Goal: Task Accomplishment & Management: Use online tool/utility

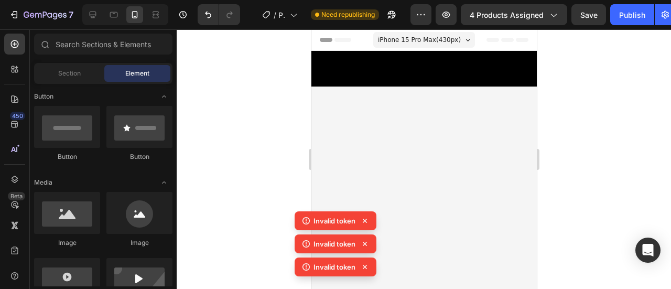
scroll to position [9037, 0]
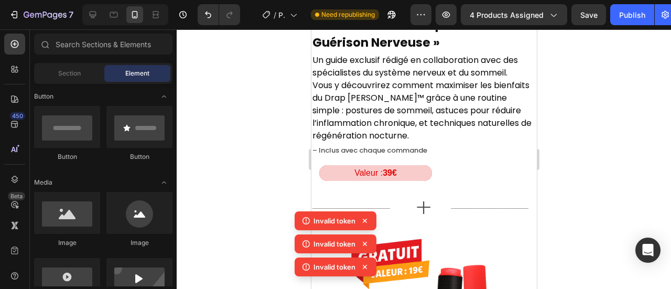
click at [365, 217] on icon at bounding box center [365, 220] width 10 height 10
click at [361, 223] on icon at bounding box center [365, 220] width 10 height 10
click at [364, 223] on icon at bounding box center [365, 220] width 10 height 10
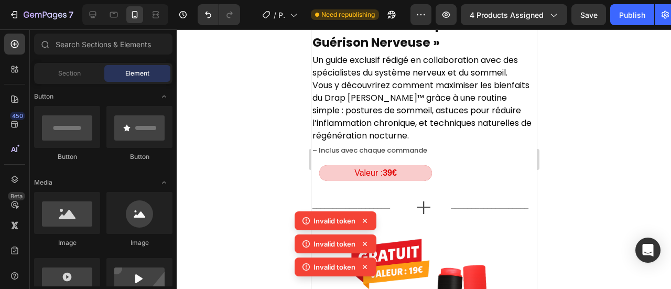
click at [364, 222] on icon at bounding box center [365, 221] width 4 height 4
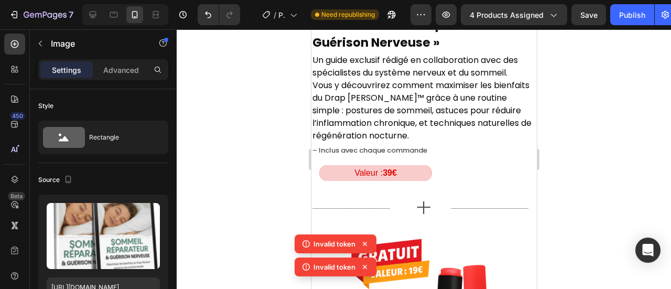
click at [368, 241] on icon at bounding box center [365, 244] width 10 height 10
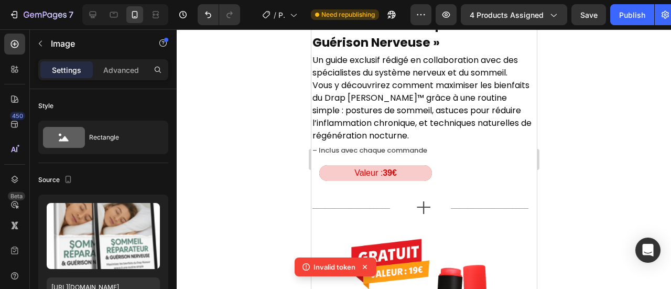
click at [365, 267] on icon at bounding box center [365, 267] width 4 height 4
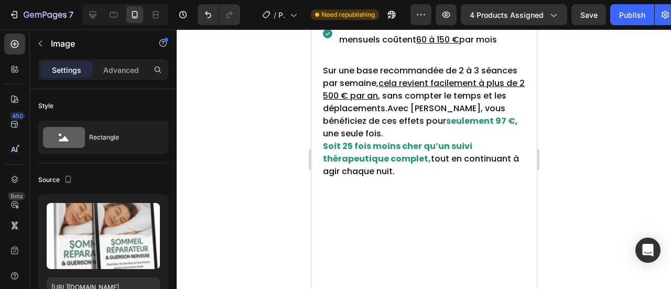
scroll to position [5613, 0]
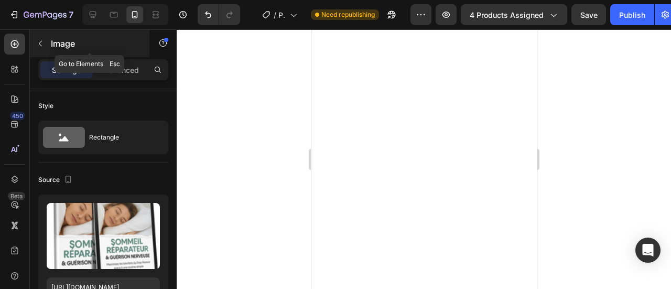
click at [41, 41] on icon "button" at bounding box center [40, 43] width 8 height 8
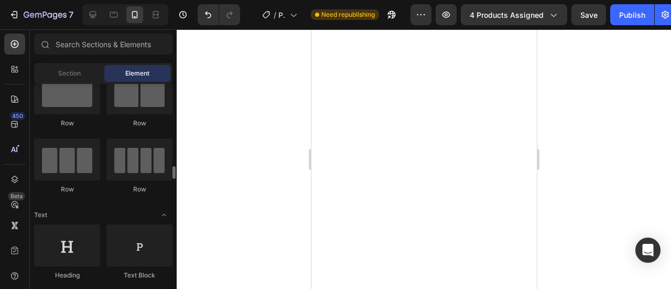
scroll to position [112, 0]
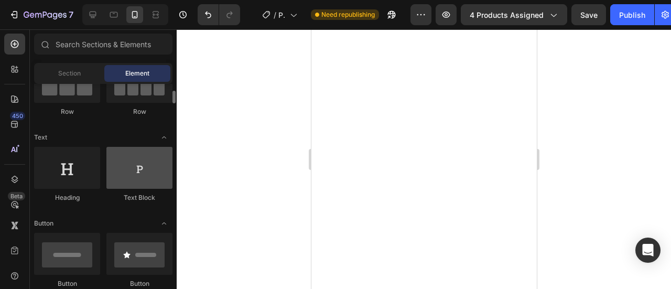
click at [138, 157] on div at bounding box center [139, 168] width 66 height 42
click at [149, 163] on div at bounding box center [139, 168] width 66 height 42
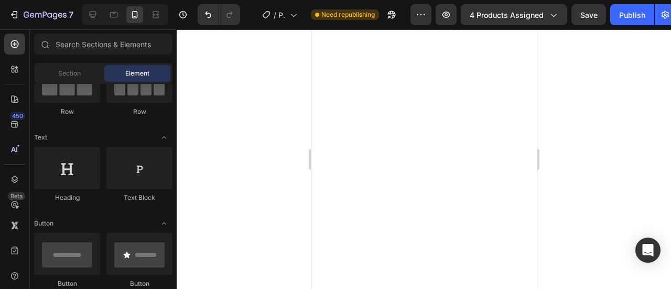
drag, startPoint x: 460, startPoint y: 192, endPoint x: 384, endPoint y: 132, distance: 97.4
drag, startPoint x: 455, startPoint y: 199, endPoint x: 373, endPoint y: 124, distance: 110.2
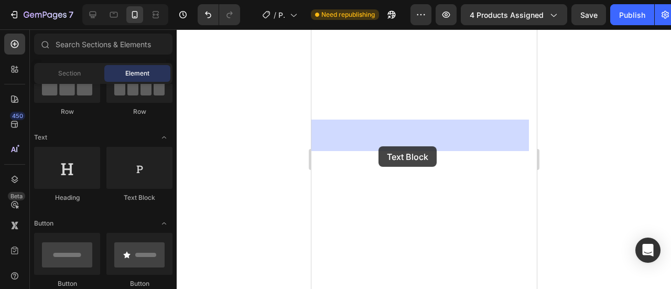
drag, startPoint x: 462, startPoint y: 200, endPoint x: 603, endPoint y: 162, distance: 146.5
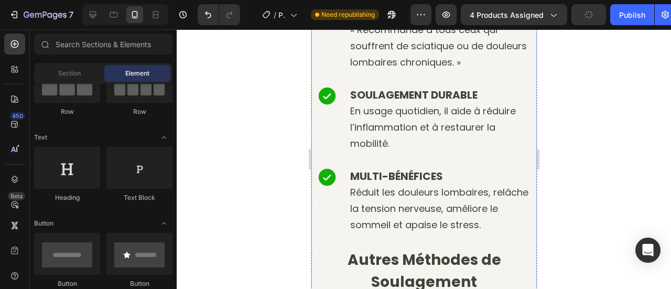
scroll to position [4264, 0]
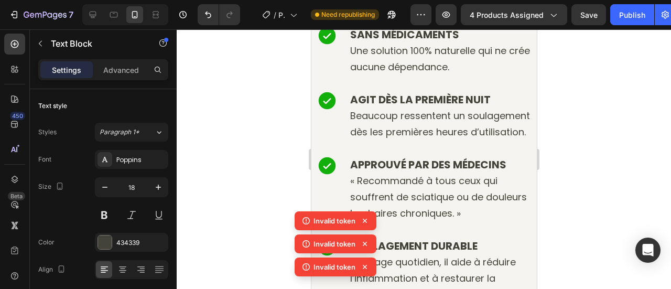
scroll to position [4135, 0]
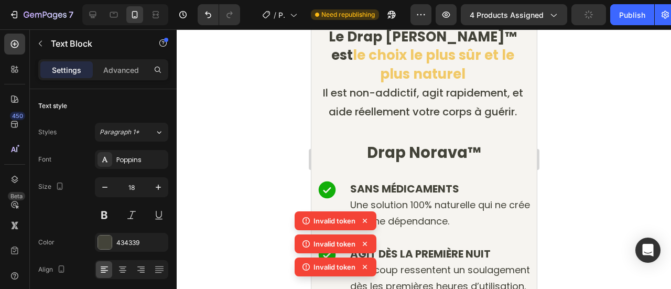
scroll to position [4471, 0]
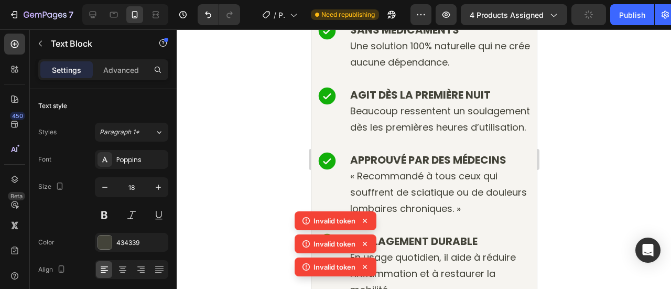
click at [248, 136] on div at bounding box center [424, 159] width 494 height 260
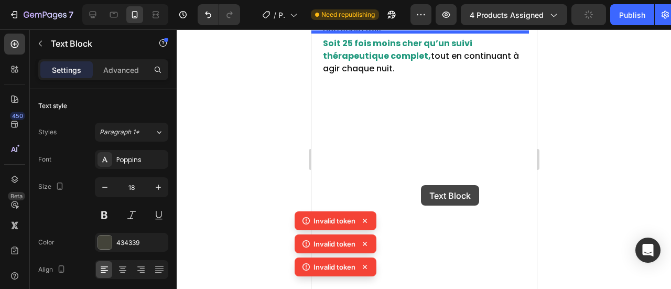
scroll to position [5906, 0]
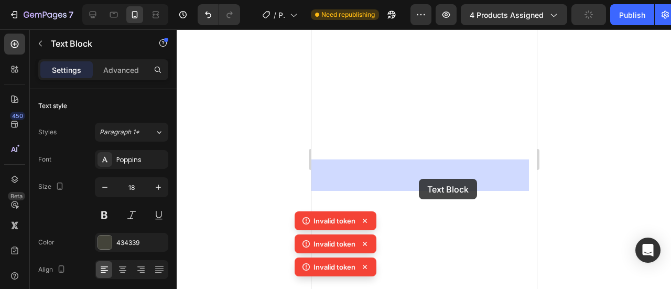
drag, startPoint x: 372, startPoint y: 156, endPoint x: 416, endPoint y: 172, distance: 47.4
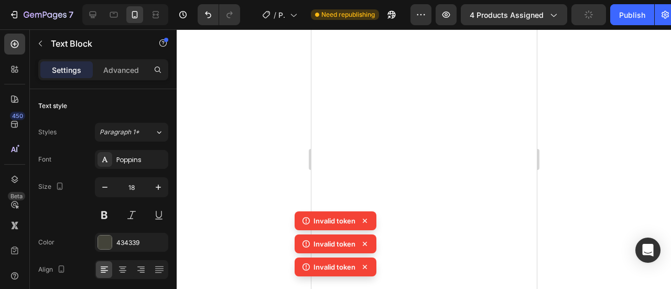
scroll to position [5573, 0]
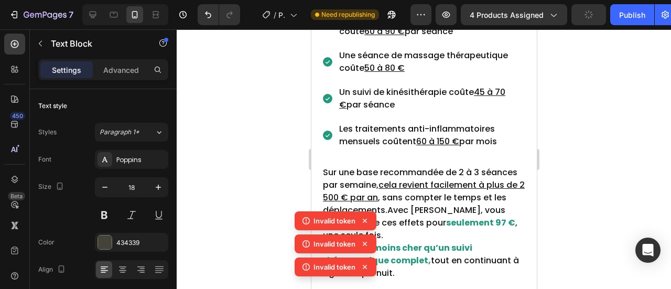
scroll to position [5883, 0]
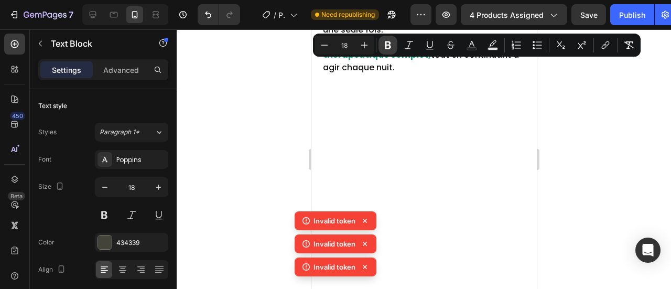
click at [384, 45] on icon "Editor contextual toolbar" at bounding box center [388, 45] width 10 height 10
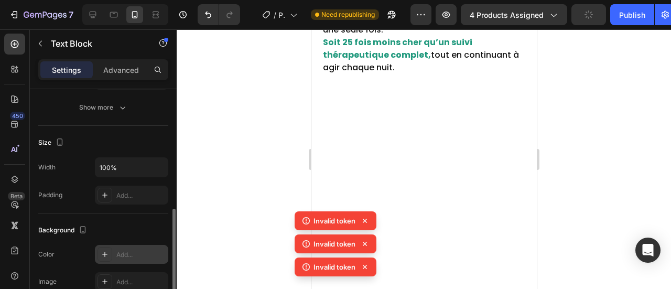
scroll to position [226, 0]
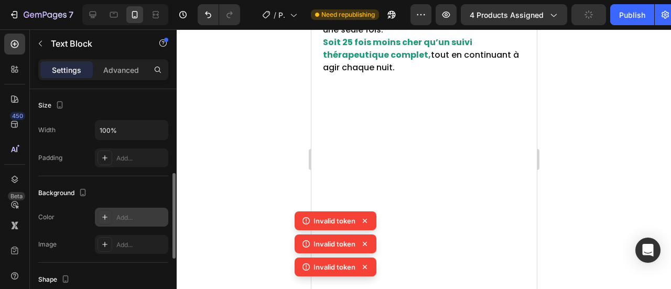
click at [99, 218] on div at bounding box center [105, 217] width 15 height 15
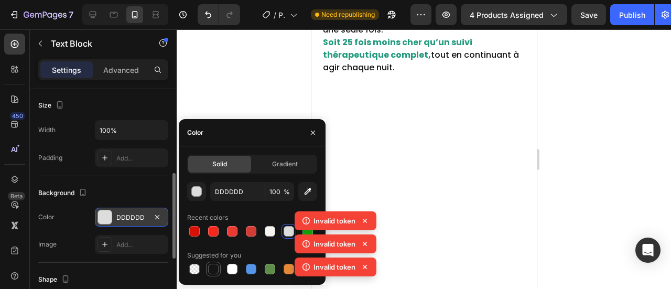
click at [210, 269] on div at bounding box center [213, 269] width 10 height 10
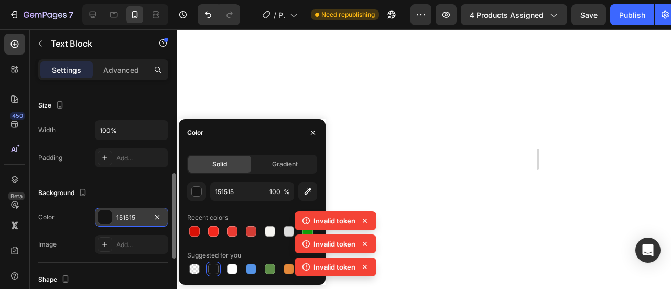
scroll to position [5575, 0]
click at [301, 189] on button "button" at bounding box center [307, 191] width 19 height 19
type input "242424"
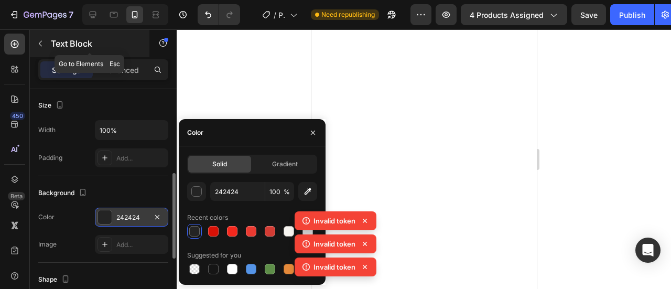
click at [43, 40] on icon "button" at bounding box center [40, 43] width 8 height 8
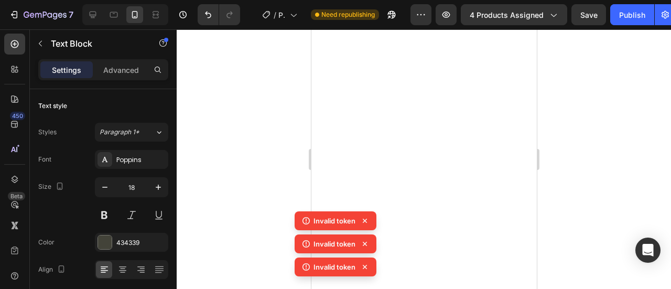
drag, startPoint x: 401, startPoint y: 198, endPoint x: 403, endPoint y: 310, distance: 111.7
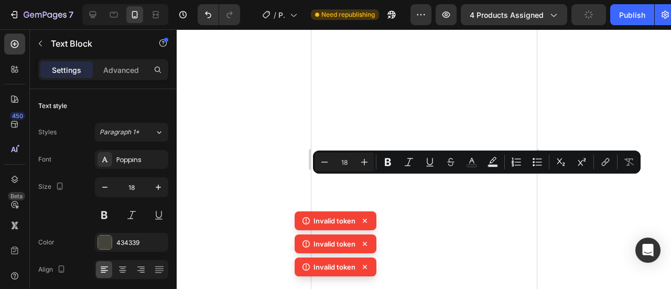
drag, startPoint x: 409, startPoint y: 254, endPoint x: 409, endPoint y: 284, distance: 29.4
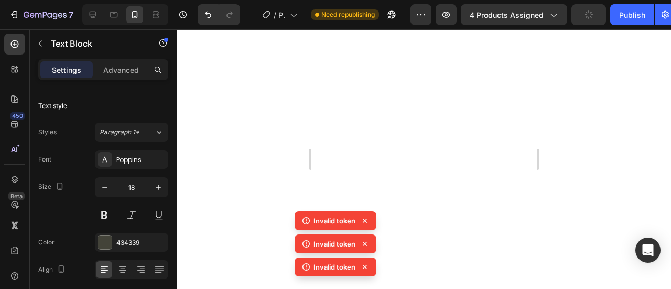
click at [178, 120] on div at bounding box center [424, 159] width 494 height 260
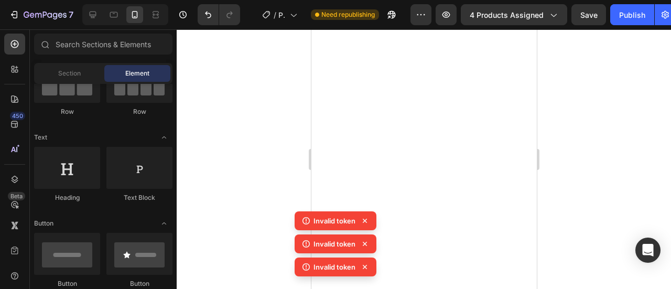
scroll to position [5655, 0]
click at [363, 223] on icon at bounding box center [365, 220] width 10 height 10
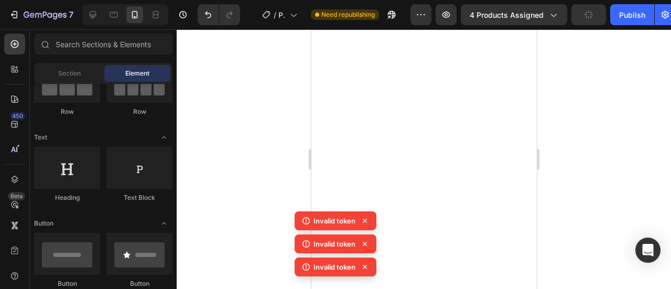
click at [368, 222] on icon at bounding box center [365, 220] width 10 height 10
click at [367, 222] on icon at bounding box center [365, 220] width 10 height 10
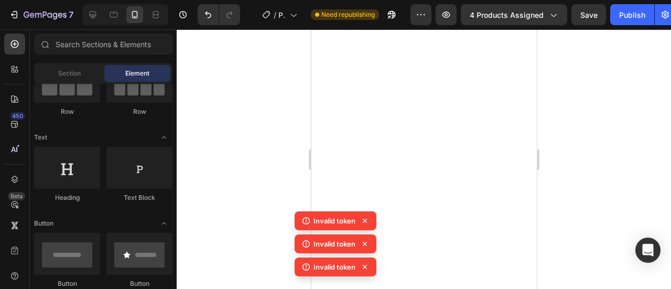
click at [367, 222] on icon at bounding box center [365, 220] width 10 height 10
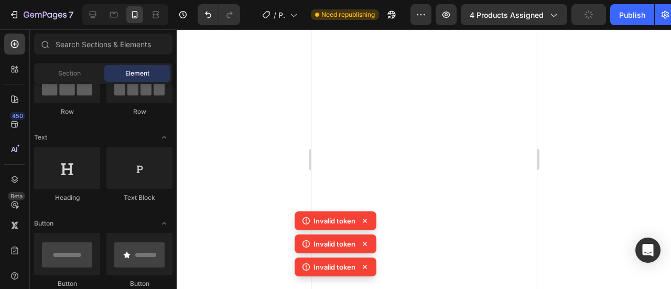
click at [367, 222] on icon at bounding box center [365, 220] width 10 height 10
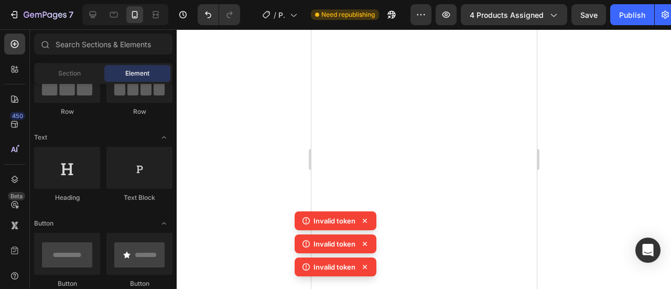
click at [367, 222] on icon at bounding box center [365, 220] width 10 height 10
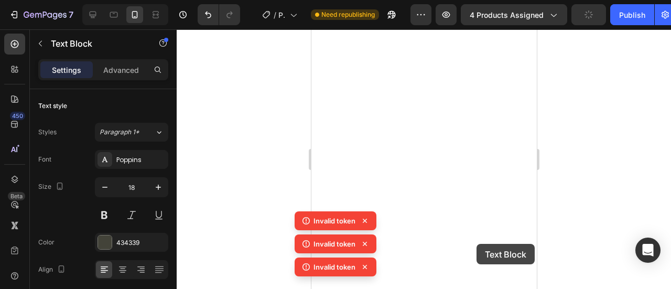
drag, startPoint x: 390, startPoint y: 74, endPoint x: 469, endPoint y: 261, distance: 203.0
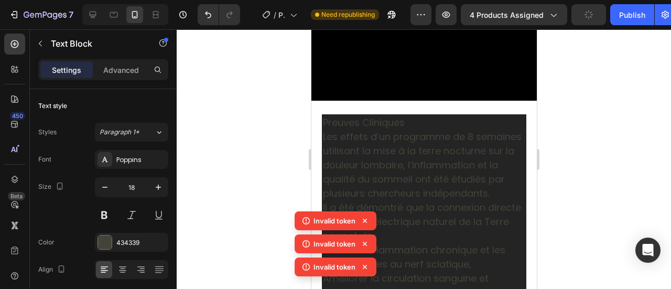
scroll to position [5615, 0]
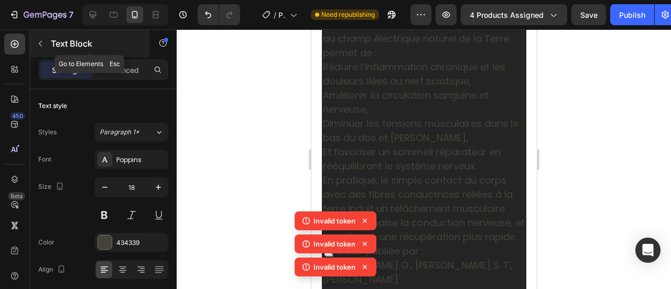
click at [42, 42] on icon "button" at bounding box center [40, 43] width 8 height 8
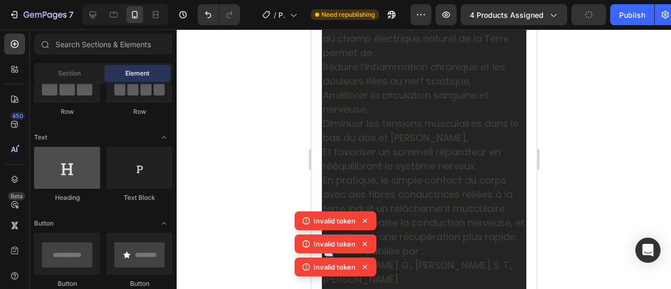
scroll to position [0, 0]
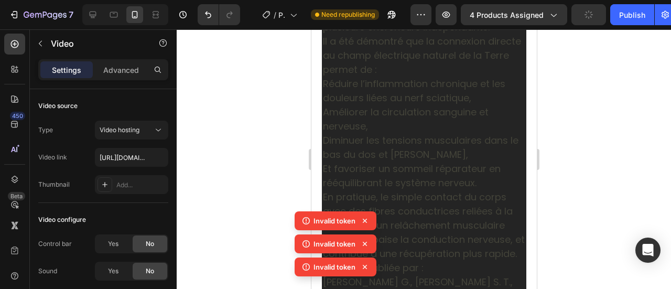
drag, startPoint x: 426, startPoint y: 174, endPoint x: 424, endPoint y: 192, distance: 19.0
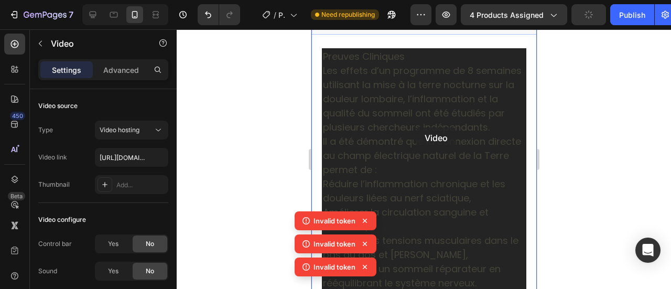
scroll to position [5815, 0]
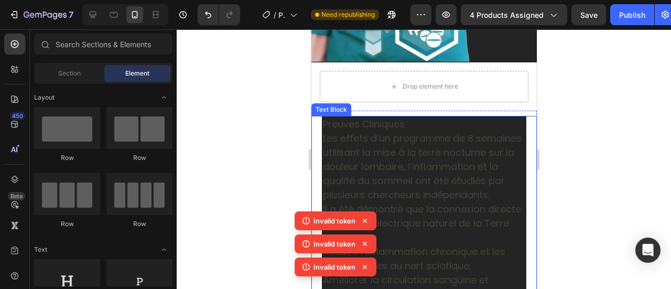
scroll to position [5661, 0]
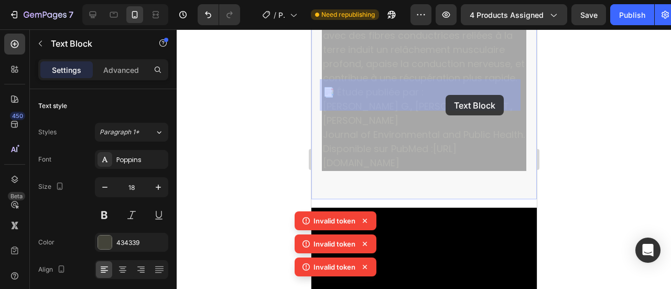
drag, startPoint x: 410, startPoint y: 134, endPoint x: 445, endPoint y: 95, distance: 52.7
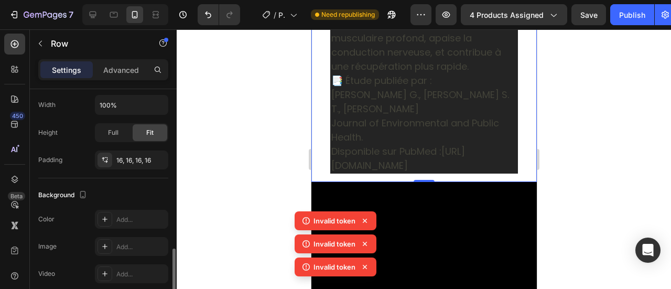
scroll to position [282, 0]
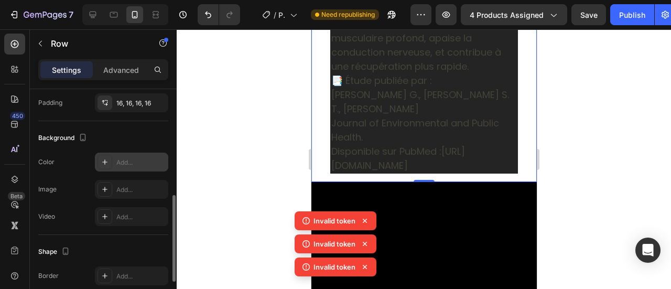
click at [112, 162] on div "Add..." at bounding box center [131, 162] width 73 height 19
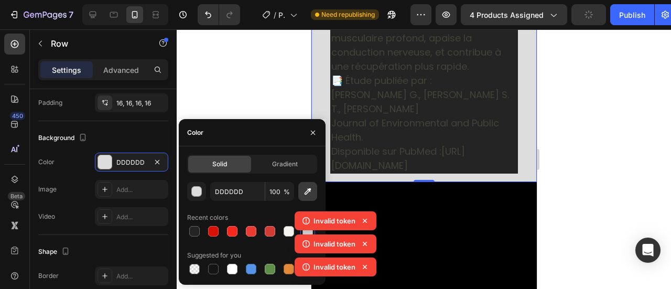
click at [313, 192] on button "button" at bounding box center [307, 191] width 19 height 19
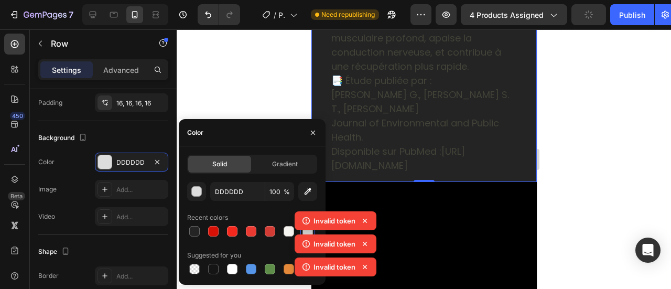
type input "242424"
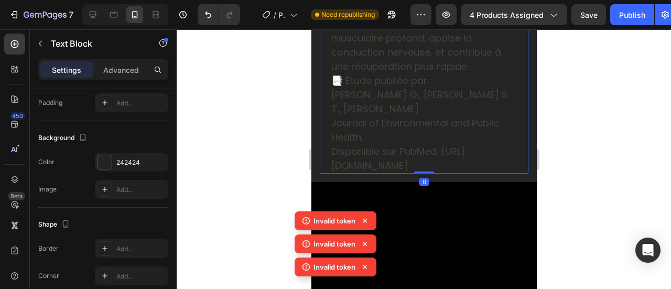
scroll to position [0, 0]
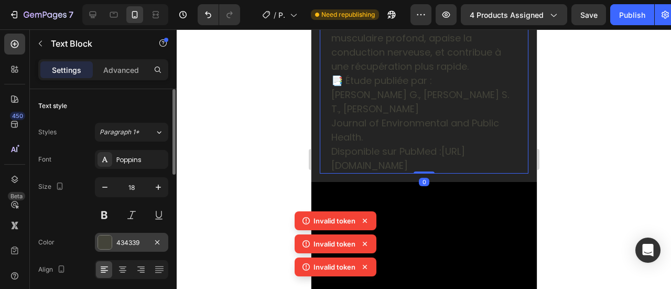
click at [122, 240] on div "434339" at bounding box center [131, 242] width 30 height 9
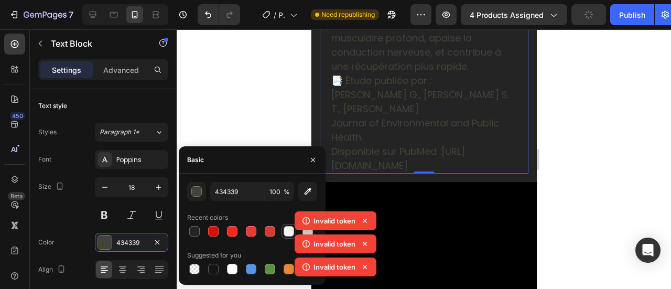
click at [286, 232] on div at bounding box center [289, 231] width 10 height 10
click at [287, 231] on div at bounding box center [289, 231] width 10 height 10
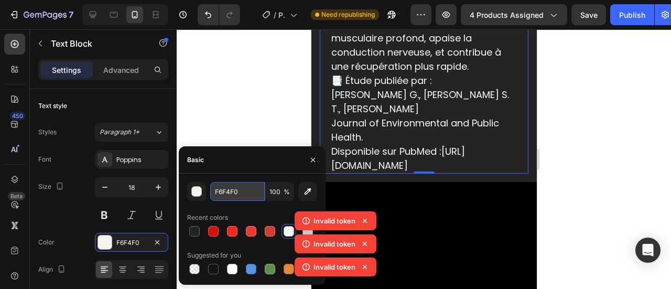
click at [217, 189] on input "F6F4F0" at bounding box center [237, 191] width 55 height 19
click at [202, 193] on button "button" at bounding box center [196, 191] width 19 height 19
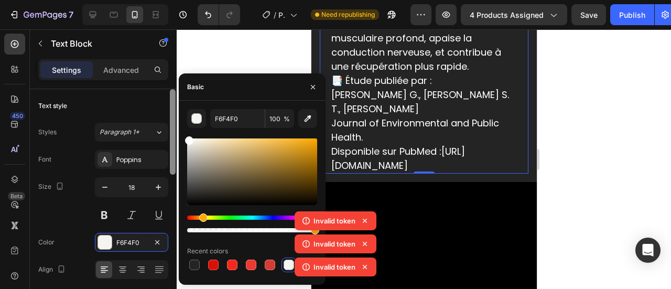
drag, startPoint x: 206, startPoint y: 190, endPoint x: 170, endPoint y: 113, distance: 85.6
click at [170, 113] on div "450 Beta Sections(18) Elements(84) Section Element Hero Section Product Detail …" at bounding box center [88, 159] width 177 height 260
type input "FFFFFF"
click at [309, 87] on icon "button" at bounding box center [313, 87] width 8 height 8
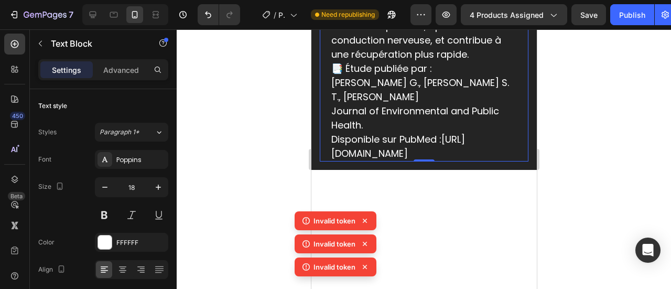
scroll to position [5672, 0]
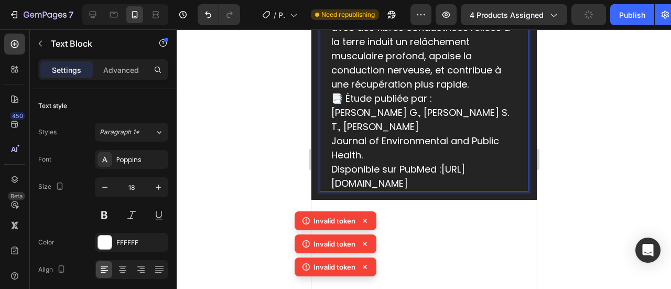
drag, startPoint x: 333, startPoint y: 82, endPoint x: 431, endPoint y: 87, distance: 97.6
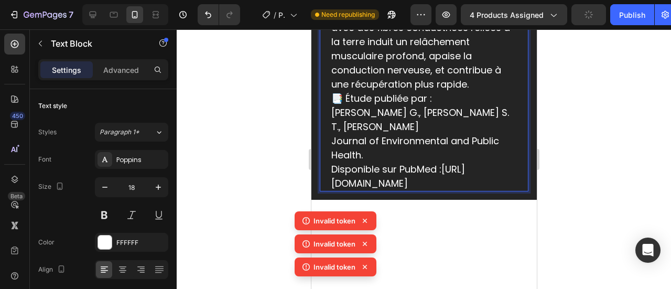
drag, startPoint x: 360, startPoint y: 82, endPoint x: 457, endPoint y: 78, distance: 97.1
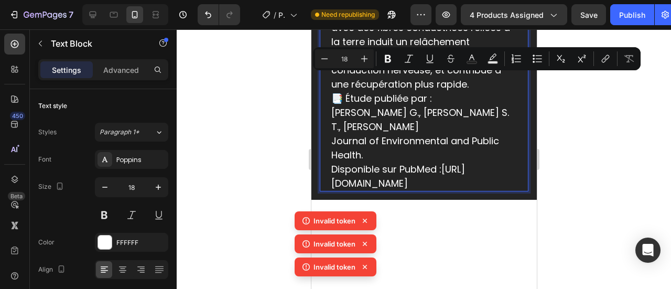
click at [352, 60] on input "18" at bounding box center [344, 58] width 21 height 13
click at [347, 59] on input "18" at bounding box center [344, 58] width 21 height 13
type input "30"
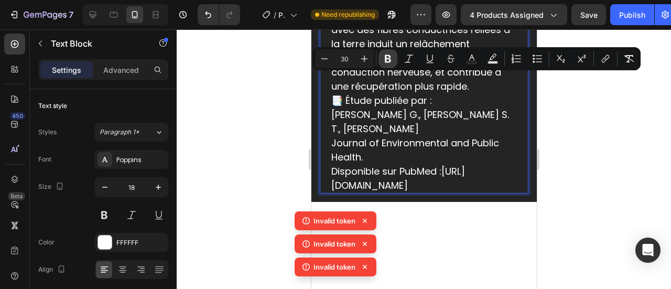
click at [392, 51] on button "Bold" at bounding box center [388, 58] width 19 height 19
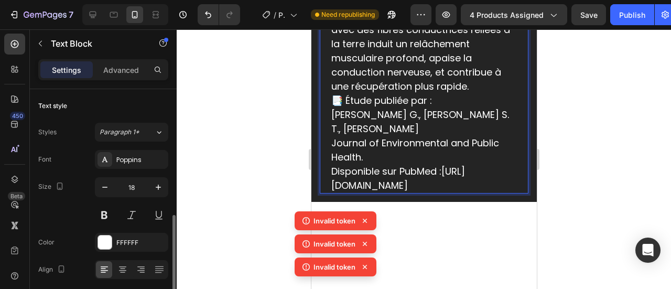
scroll to position [92, 0]
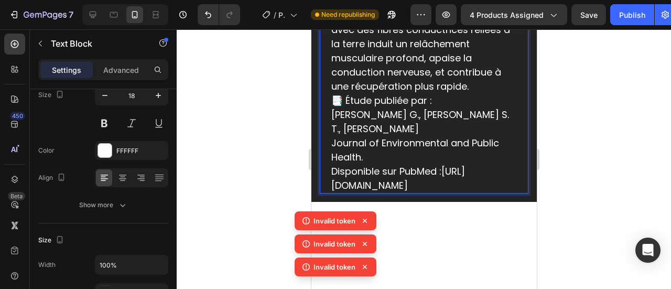
drag, startPoint x: 412, startPoint y: 89, endPoint x: 372, endPoint y: 93, distance: 40.0
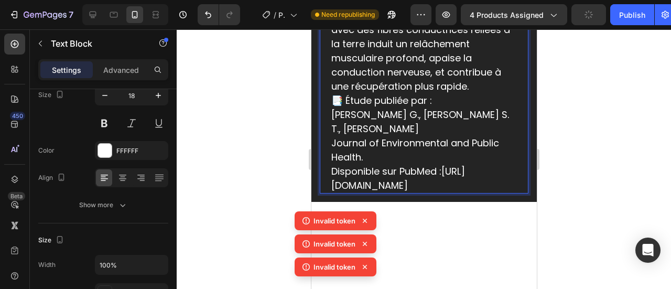
drag, startPoint x: 384, startPoint y: 83, endPoint x: 408, endPoint y: 94, distance: 26.8
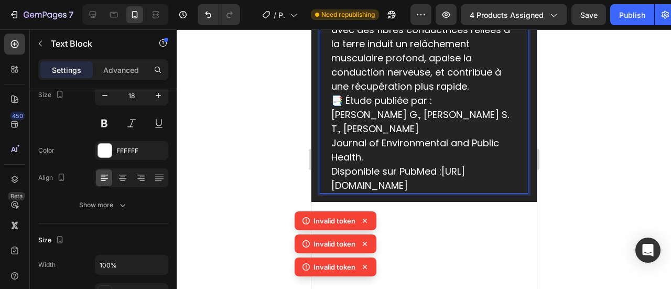
drag, startPoint x: 365, startPoint y: 80, endPoint x: 306, endPoint y: 72, distance: 60.4
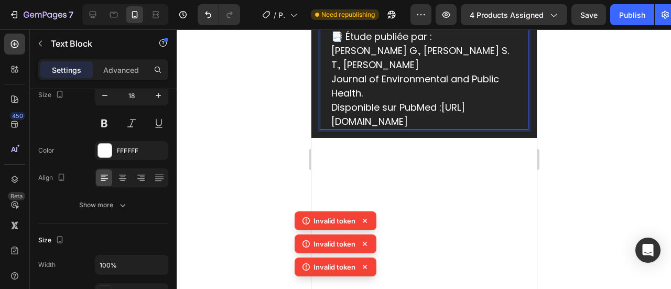
scroll to position [5728, 0]
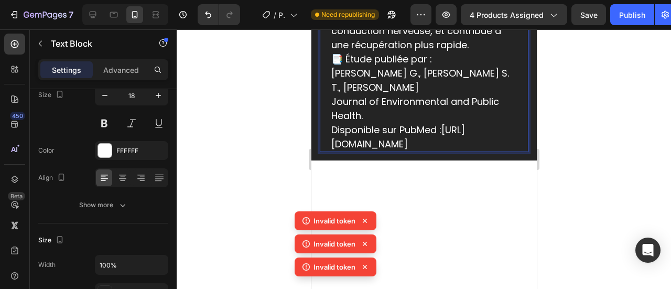
drag, startPoint x: 459, startPoint y: 147, endPoint x: 326, endPoint y: 69, distance: 154.8
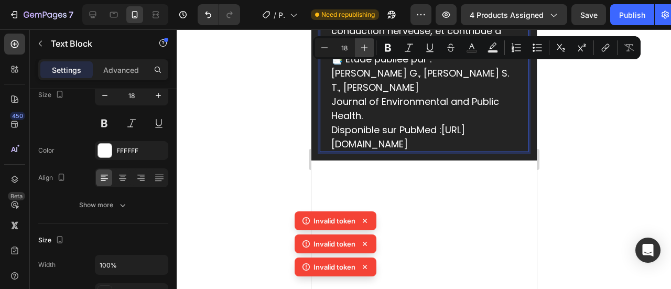
click at [365, 50] on icon "Editor contextual toolbar" at bounding box center [364, 47] width 10 height 10
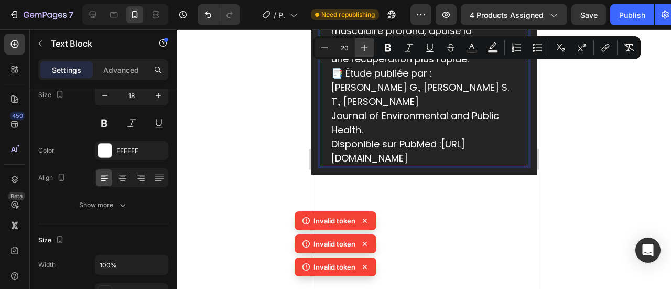
click at [365, 50] on icon "Editor contextual toolbar" at bounding box center [364, 47] width 10 height 10
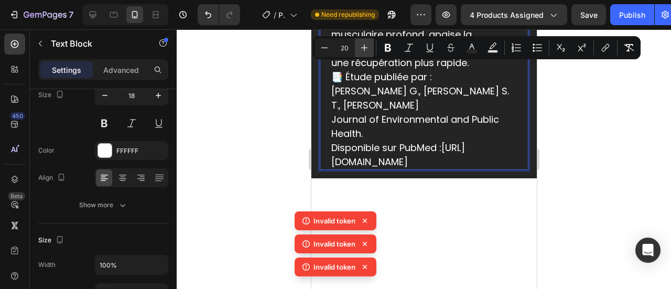
type input "21"
click at [391, 48] on icon "Editor contextual toolbar" at bounding box center [388, 47] width 10 height 10
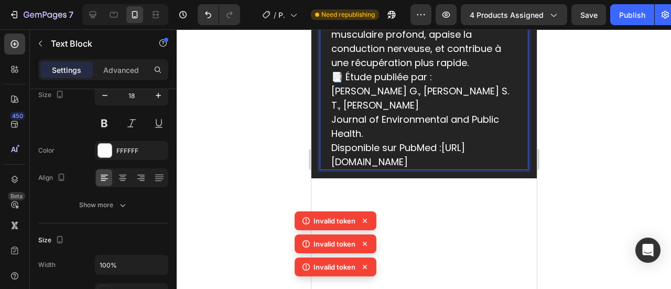
scroll to position [5807, 0]
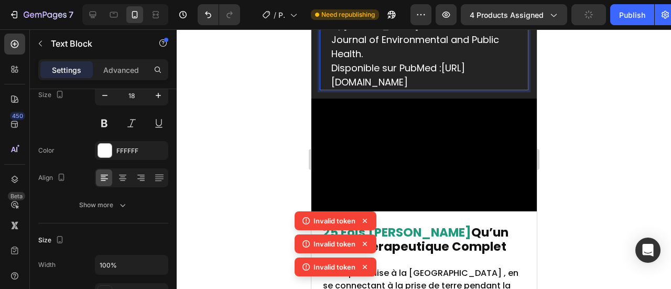
scroll to position [6036, 0]
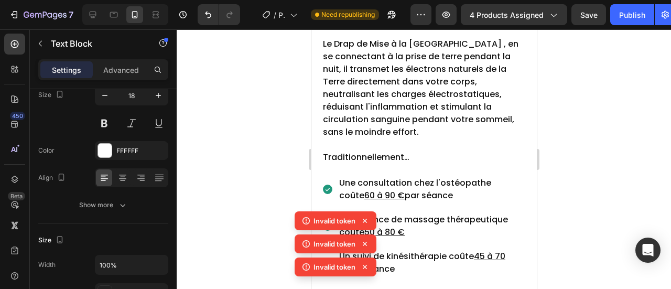
drag, startPoint x: 444, startPoint y: 201, endPoint x: 331, endPoint y: 201, distance: 112.7
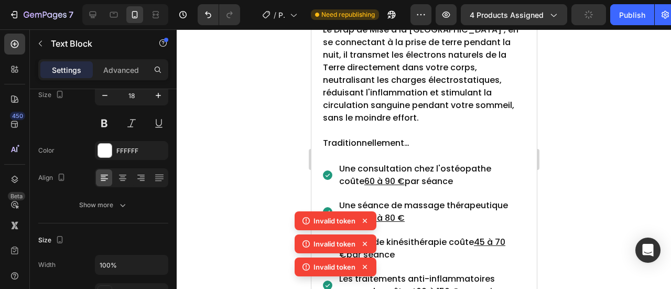
scroll to position [6023, 0]
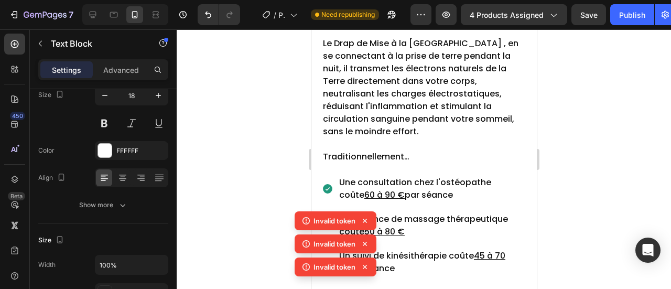
drag, startPoint x: 333, startPoint y: 160, endPoint x: 496, endPoint y: 216, distance: 172.4
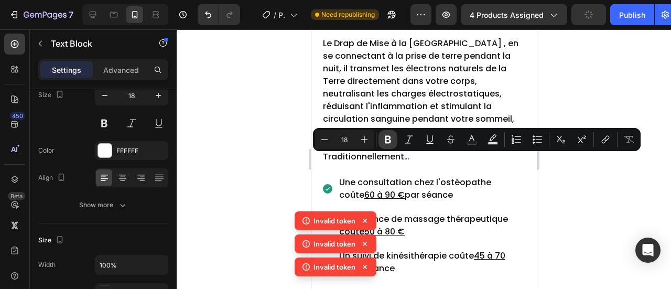
click at [391, 142] on icon "Editor contextual toolbar" at bounding box center [388, 139] width 10 height 10
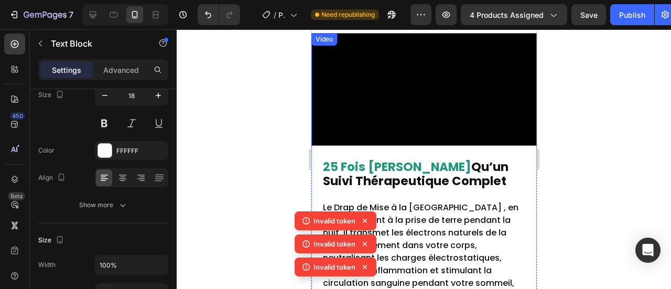
scroll to position [6195, 0]
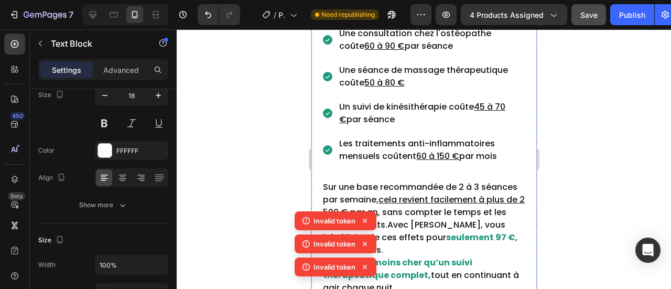
click at [585, 10] on span "Save" at bounding box center [588, 14] width 17 height 9
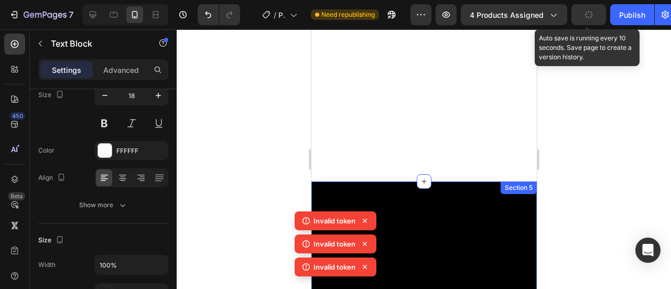
scroll to position [6359, 0]
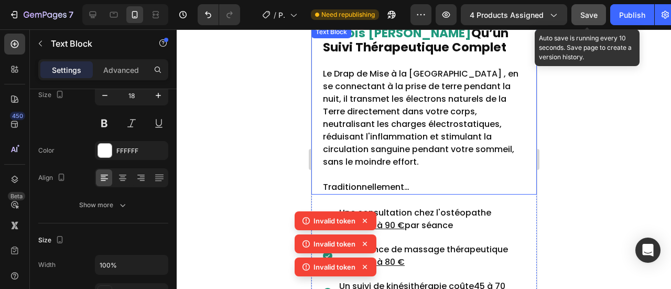
click at [414, 56] on strong "Qu’un Suivi Thérapeutique Complet" at bounding box center [415, 40] width 186 height 31
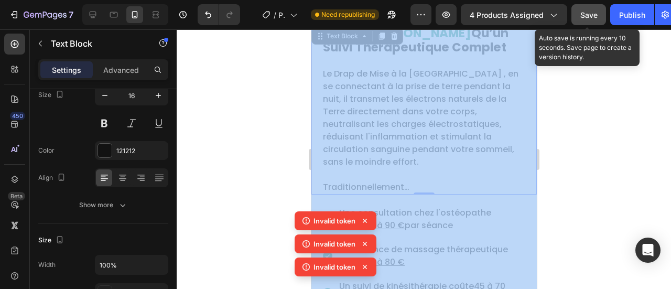
drag, startPoint x: 599, startPoint y: 111, endPoint x: 345, endPoint y: 94, distance: 254.3
click at [262, 79] on div at bounding box center [424, 159] width 494 height 260
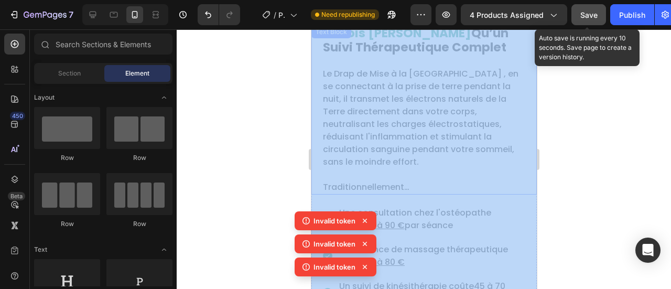
drag, startPoint x: 573, startPoint y: 109, endPoint x: 320, endPoint y: 104, distance: 253.3
click at [295, 97] on div at bounding box center [424, 159] width 494 height 260
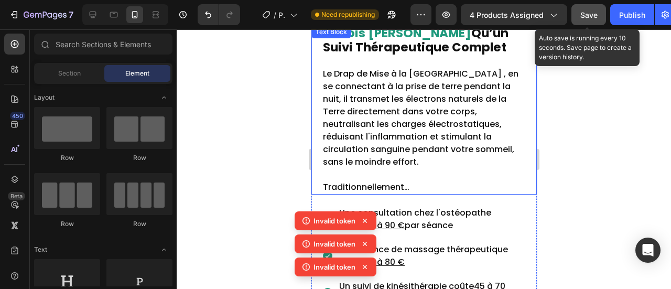
click at [358, 94] on p "Le Drap de Mise à la [GEOGRAPHIC_DATA] , en se connectant à la prise de terre p…" at bounding box center [423, 111] width 202 height 113
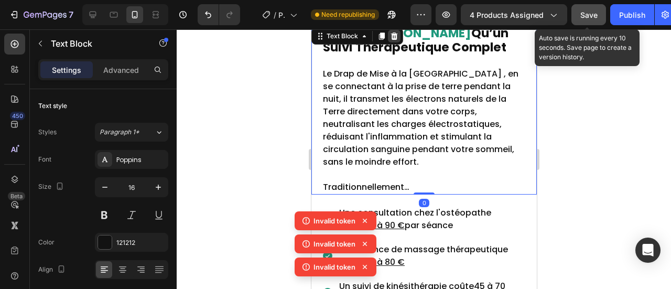
click at [394, 40] on icon at bounding box center [394, 36] width 7 height 7
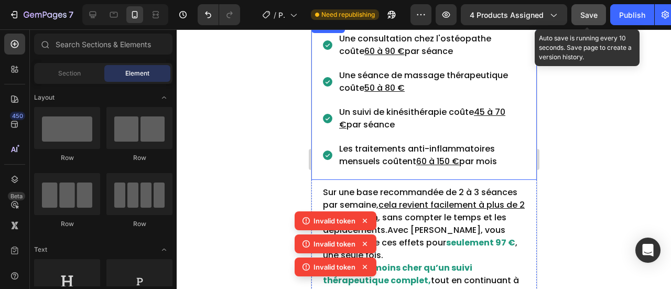
click at [516, 102] on div "Une consultation chez l'ostéopathe coûte 60 à 90 € par séance Une séance de mas…" at bounding box center [421, 100] width 210 height 149
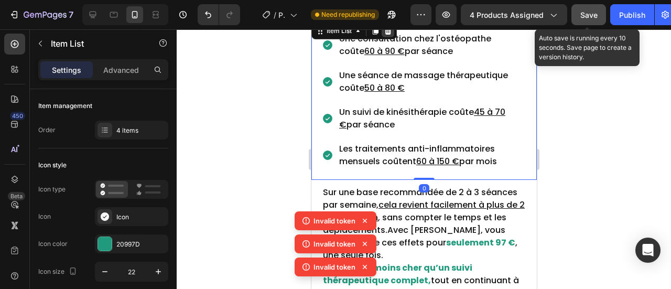
click at [392, 37] on div at bounding box center [387, 31] width 13 height 13
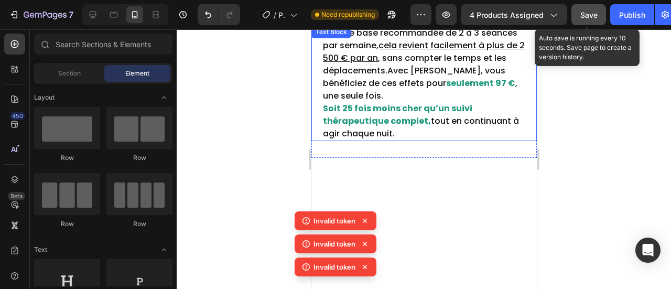
click at [436, 140] on p "Sur une base recommandée de 2 à 3 séances par semaine, cela revient facilement …" at bounding box center [423, 83] width 202 height 113
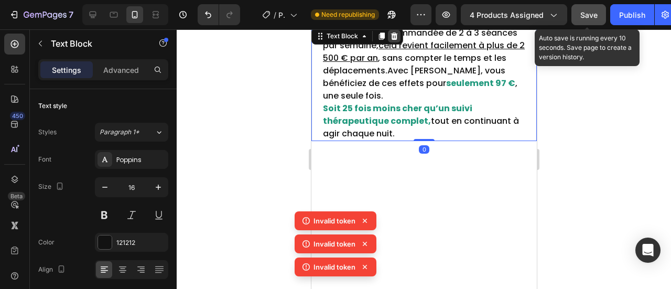
click at [397, 40] on icon at bounding box center [394, 36] width 8 height 8
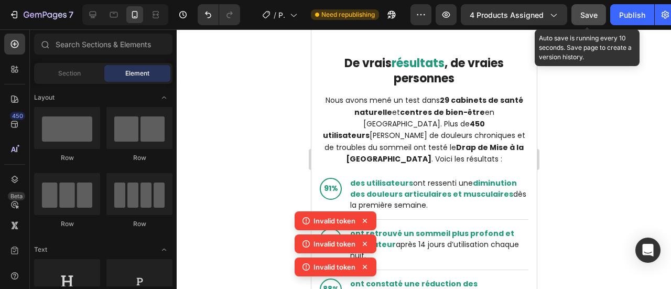
scroll to position [6274, 0]
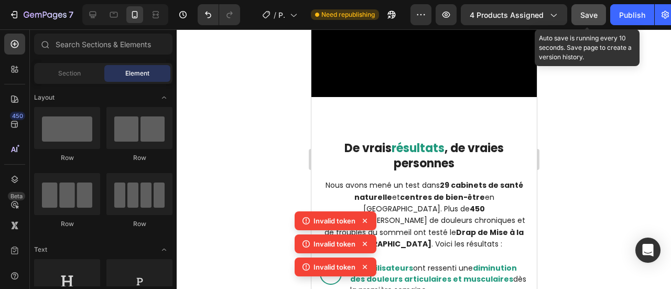
click at [588, 14] on span "Save" at bounding box center [588, 14] width 17 height 9
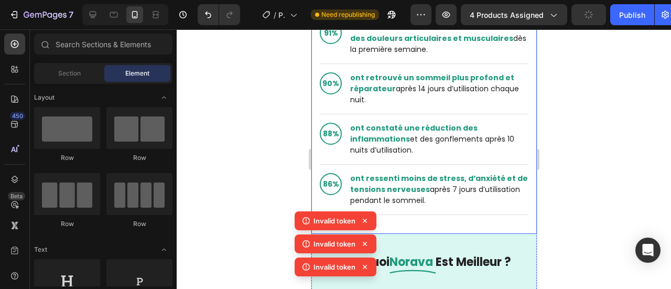
scroll to position [6242, 0]
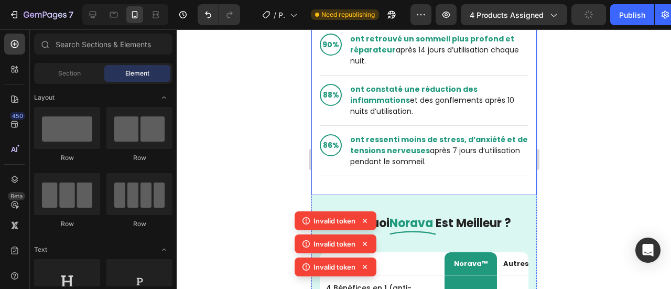
click at [386, 172] on div "De vrais résultats , de vraies personnes Nous avons mené un test dans 29 cabine…" at bounding box center [423, 24] width 225 height 344
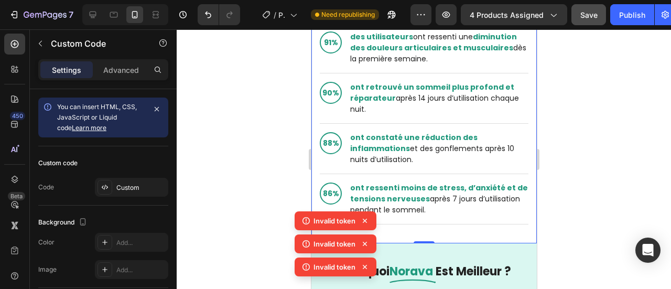
scroll to position [6063, 0]
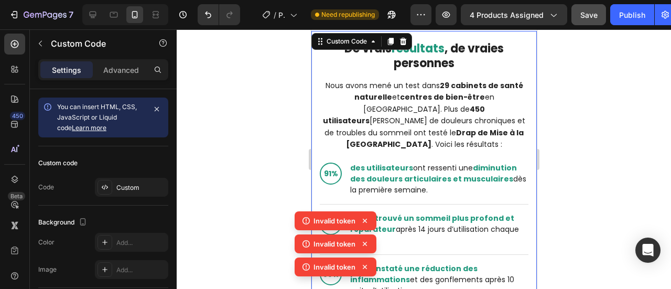
click at [404, 91] on div "De vrais résultats , de vraies personnes Nous avons mené un test dans 29 cabine…" at bounding box center [423, 203] width 225 height 344
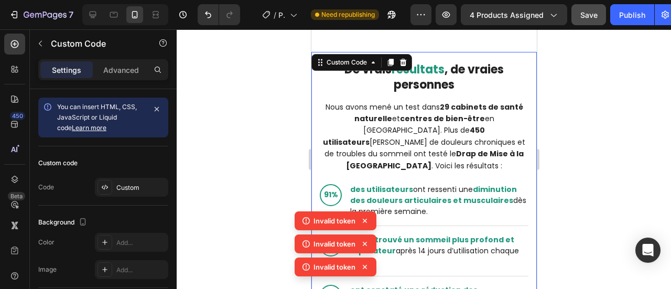
click at [404, 66] on icon at bounding box center [402, 62] width 7 height 7
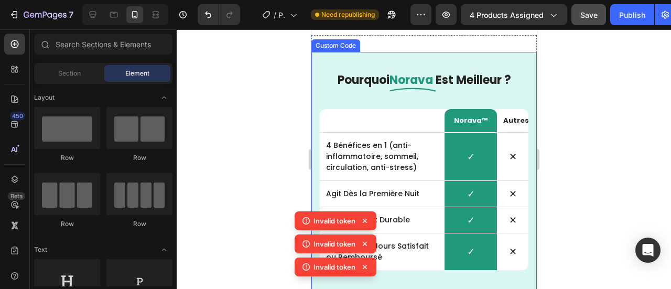
click at [348, 89] on div "Pourquoi Norava Est Meilleur ? Norava™ Autres 4 Bénéfices en 1 (anti-inflammato…" at bounding box center [423, 171] width 225 height 239
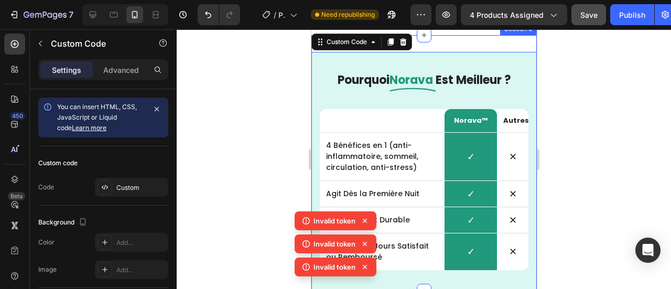
click at [435, 73] on div "Pourquoi Norava Est Meilleur ? Norava™ Autres 4 Bénéfices en 1 (anti-inflammato…" at bounding box center [423, 162] width 225 height 255
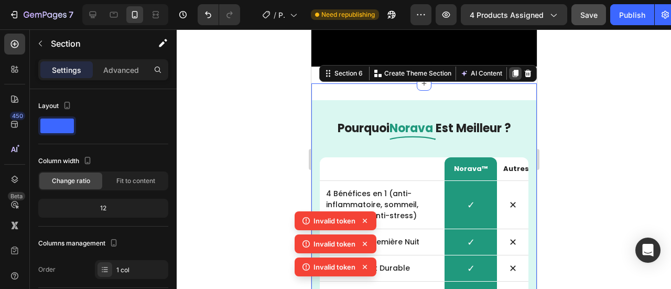
scroll to position [5958, 0]
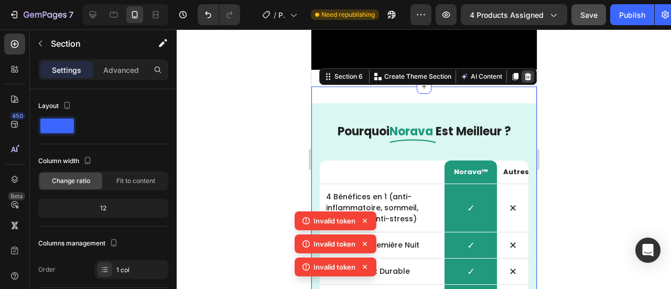
click at [521, 83] on div at bounding box center [527, 76] width 13 height 13
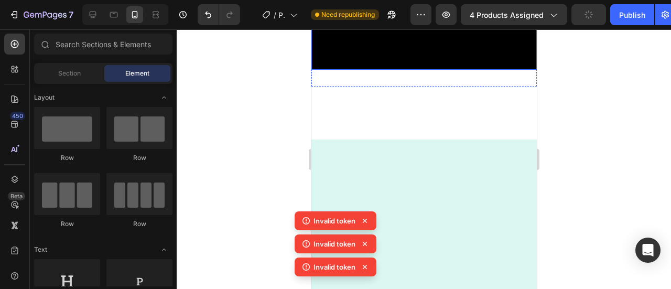
click at [377, 70] on video at bounding box center [423, 13] width 225 height 113
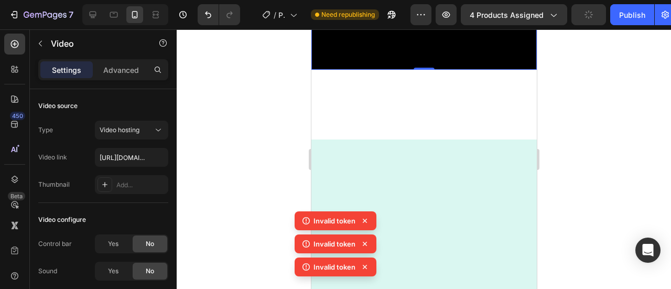
click at [387, 87] on div "Video 0 Section 5" at bounding box center [423, 21] width 225 height 129
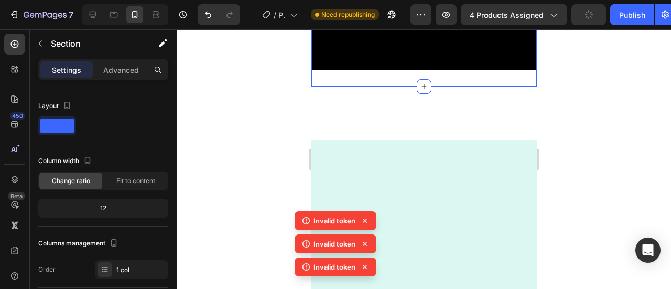
click at [375, 87] on div "Video Section 5 You can create reusable sections Create Theme Section AI Conten…" at bounding box center [423, 21] width 225 height 129
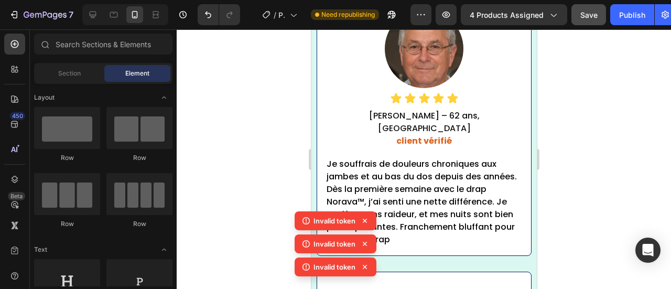
scroll to position [5803, 0]
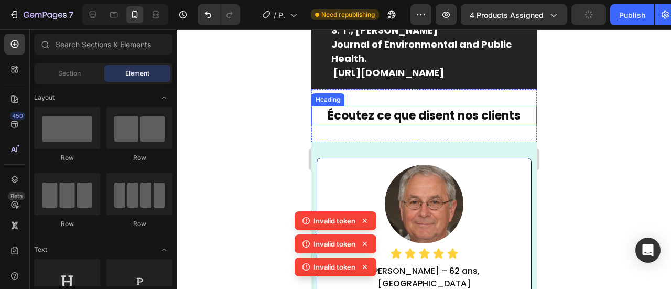
click at [403, 125] on h2 "Écoutez ce que disent nos clients" at bounding box center [423, 115] width 225 height 19
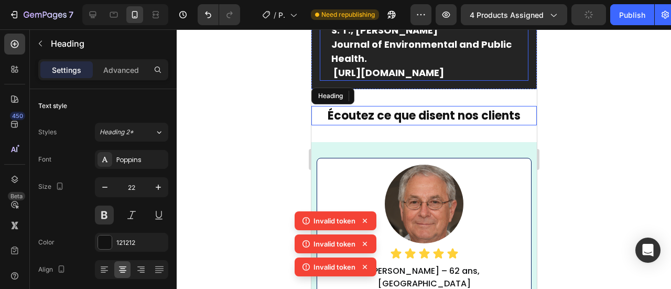
scroll to position [6146, 0]
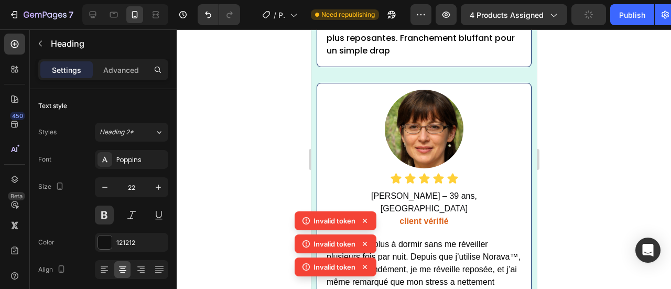
click at [280, 85] on div at bounding box center [424, 159] width 494 height 260
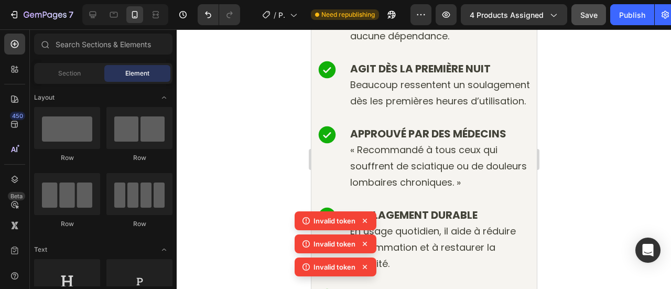
scroll to position [4474, 0]
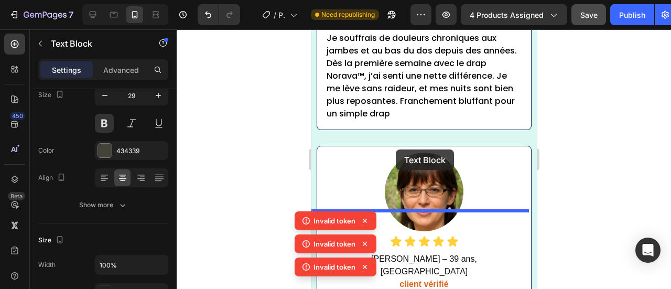
scroll to position [6154, 0]
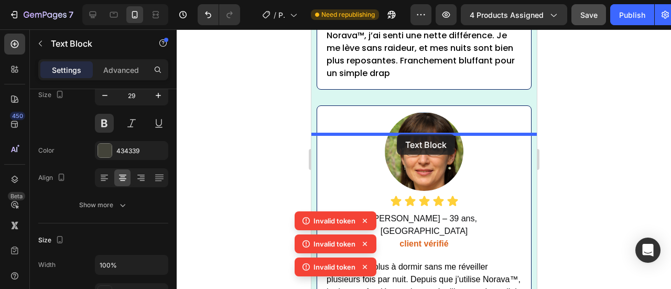
drag, startPoint x: 406, startPoint y: 202, endPoint x: 396, endPoint y: 134, distance: 68.3
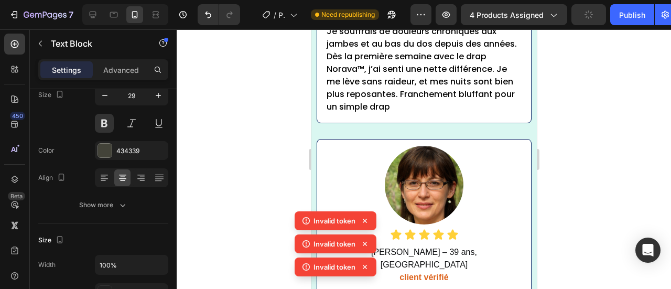
scroll to position [6124, 0]
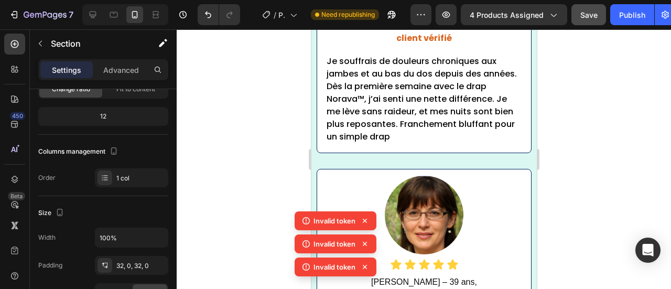
scroll to position [0, 0]
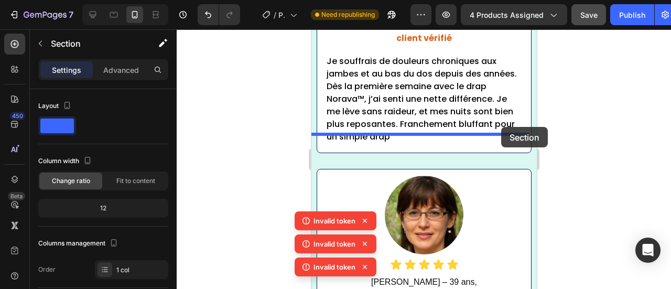
drag, startPoint x: 392, startPoint y: 146, endPoint x: 499, endPoint y: 131, distance: 108.6
click at [499, 131] on div "iPhone 15 Pro Max ( 430 px) iPhone 13 Mini iPhone 13 Pro iPhone 11 Pro Max iPho…" at bounding box center [423, 202] width 225 height 12595
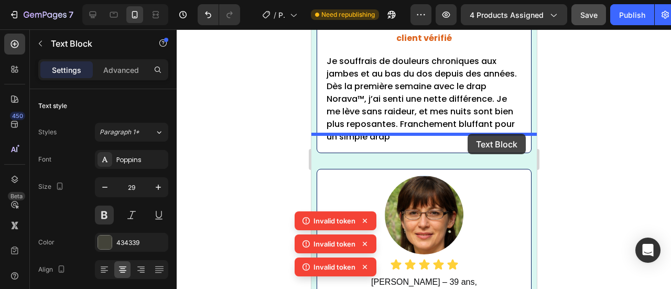
drag, startPoint x: 492, startPoint y: 160, endPoint x: 468, endPoint y: 135, distance: 35.2
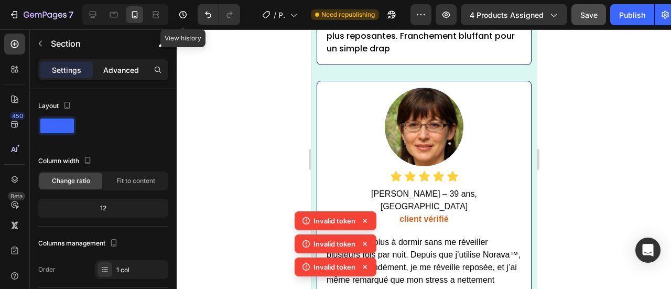
click at [126, 64] on p "Advanced" at bounding box center [121, 69] width 36 height 11
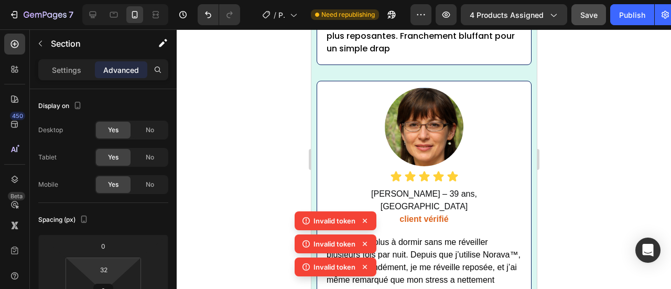
click at [100, 268] on input "32" at bounding box center [103, 270] width 21 height 16
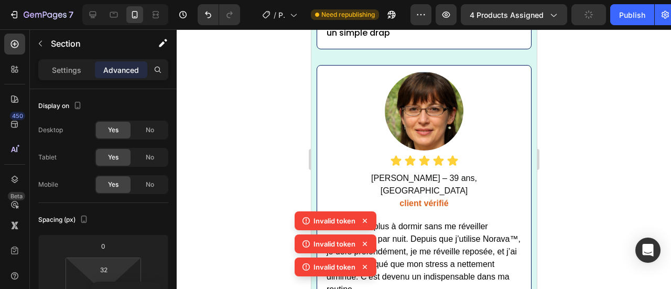
type input "2"
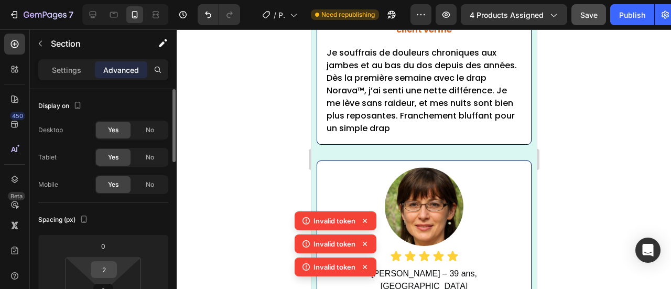
click at [107, 270] on input "2" at bounding box center [103, 270] width 21 height 16
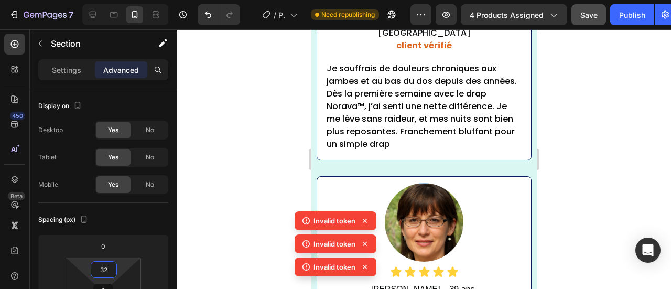
type input "32"
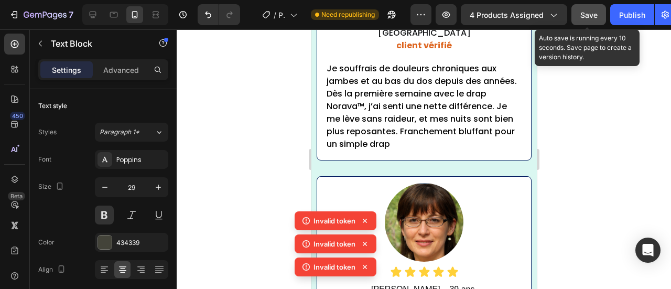
click at [581, 15] on span "Save" at bounding box center [588, 14] width 17 height 9
